Goal: Task Accomplishment & Management: Use online tool/utility

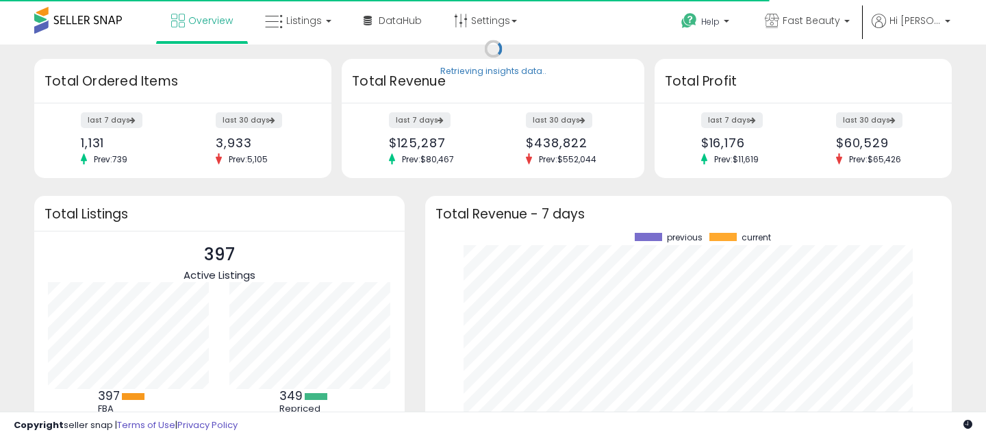
scroll to position [190, 499]
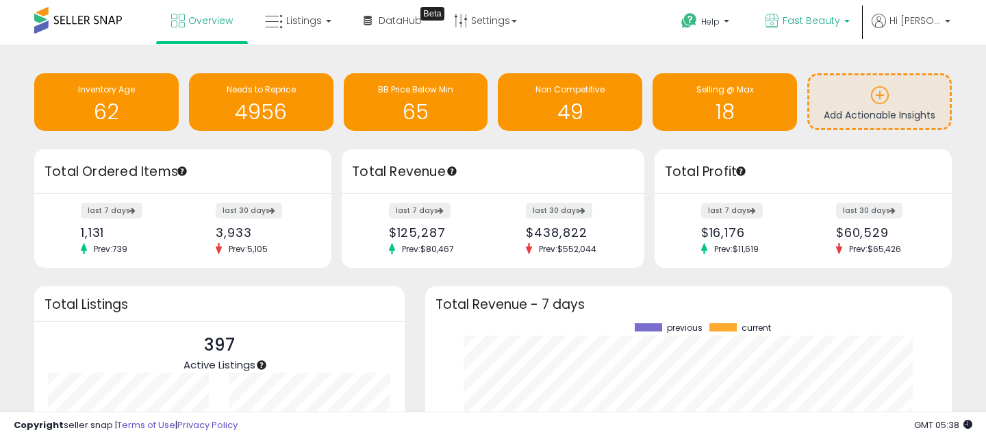
click at [832, 29] on p "Fast Beauty" at bounding box center [807, 22] width 85 height 17
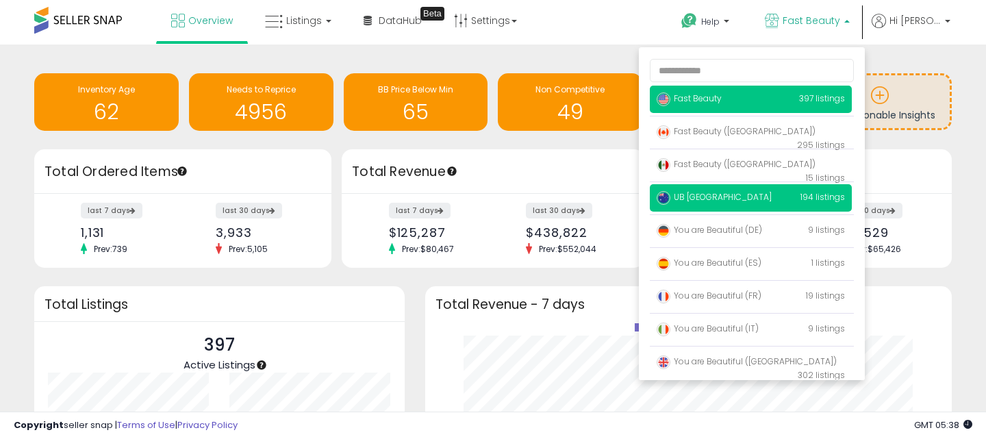
click at [751, 194] on p "UB [GEOGRAPHIC_DATA] 194 listings" at bounding box center [751, 197] width 202 height 27
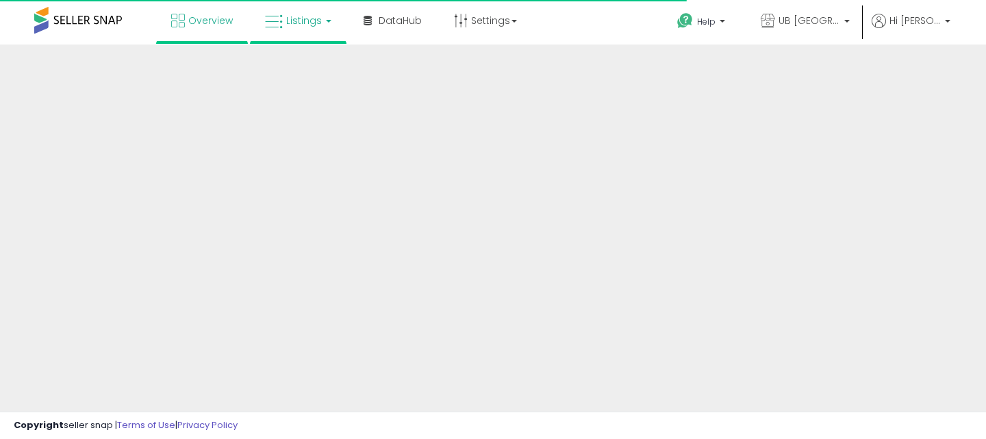
click at [317, 24] on span "Listings" at bounding box center [304, 21] width 36 height 14
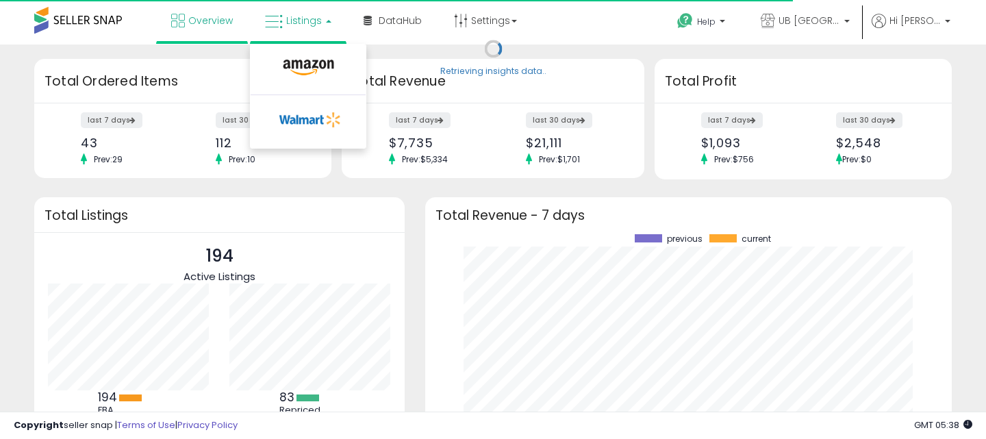
scroll to position [190, 499]
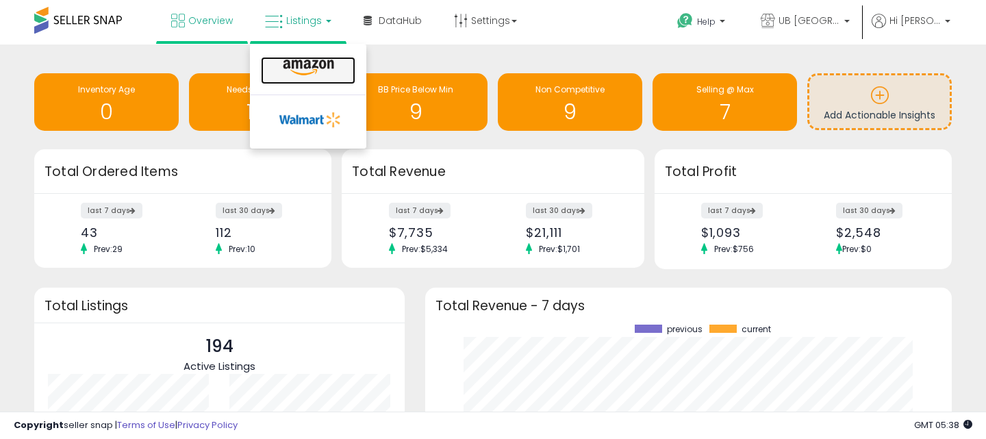
click at [318, 71] on icon at bounding box center [309, 68] width 60 height 18
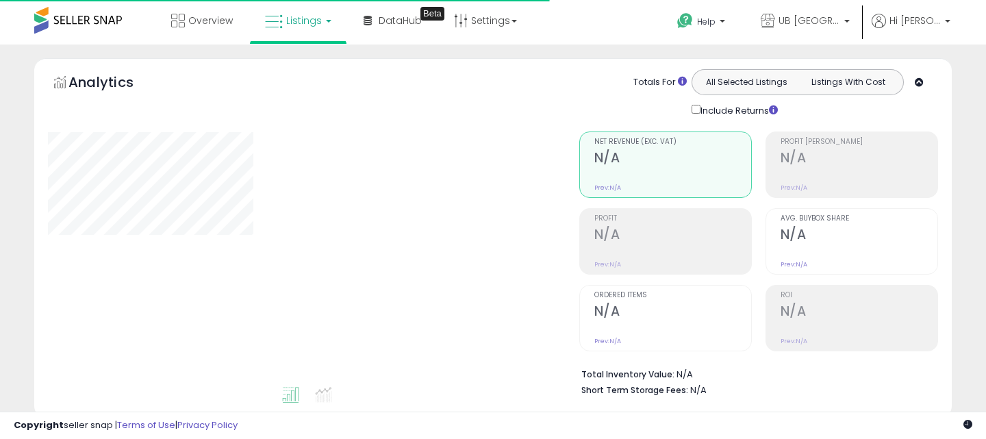
type input "**********"
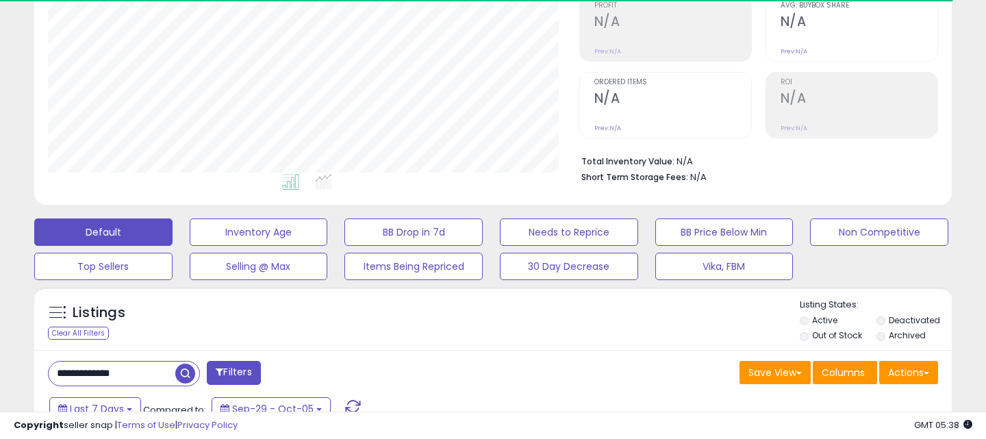
scroll to position [256, 0]
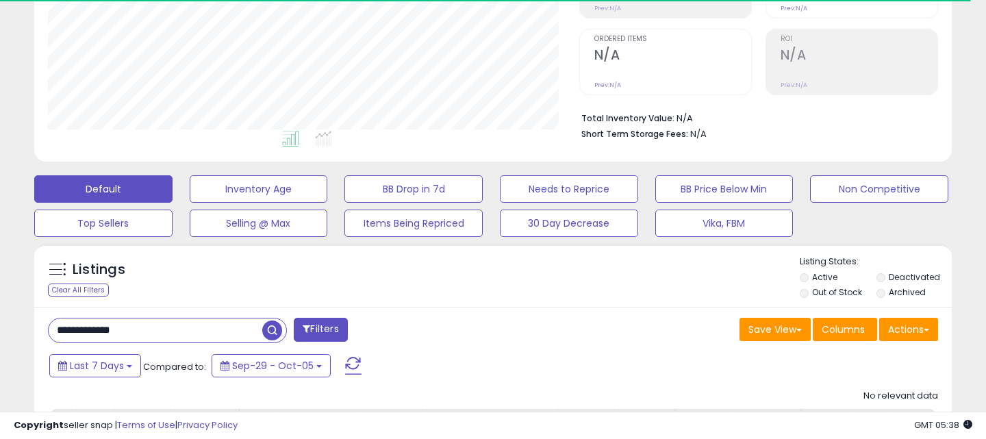
drag, startPoint x: 146, startPoint y: 331, endPoint x: 8, endPoint y: 329, distance: 139.0
click at [9, 330] on div "**********" at bounding box center [493, 168] width 972 height 732
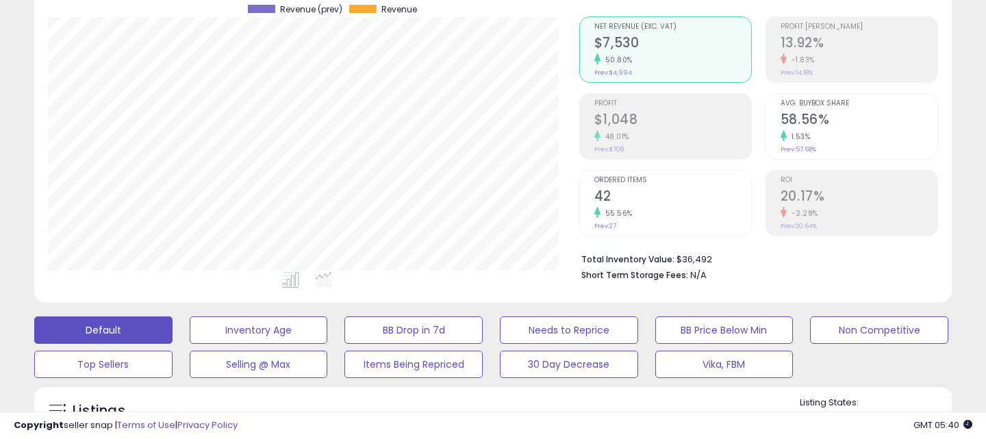
scroll to position [9, 0]
